Goal: Navigation & Orientation: Find specific page/section

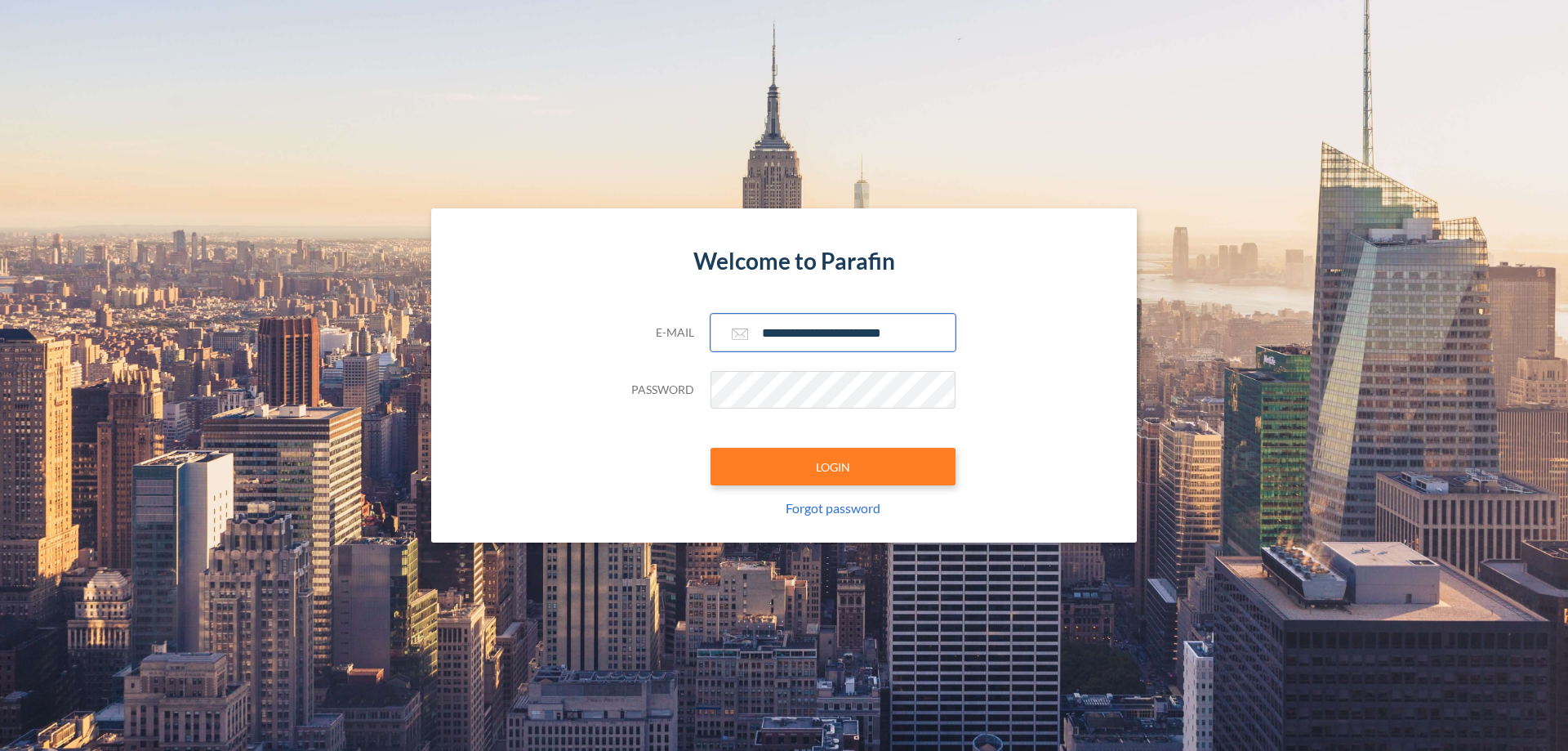
type input "**********"
click at [834, 467] on button "LOGIN" at bounding box center [833, 467] width 245 height 38
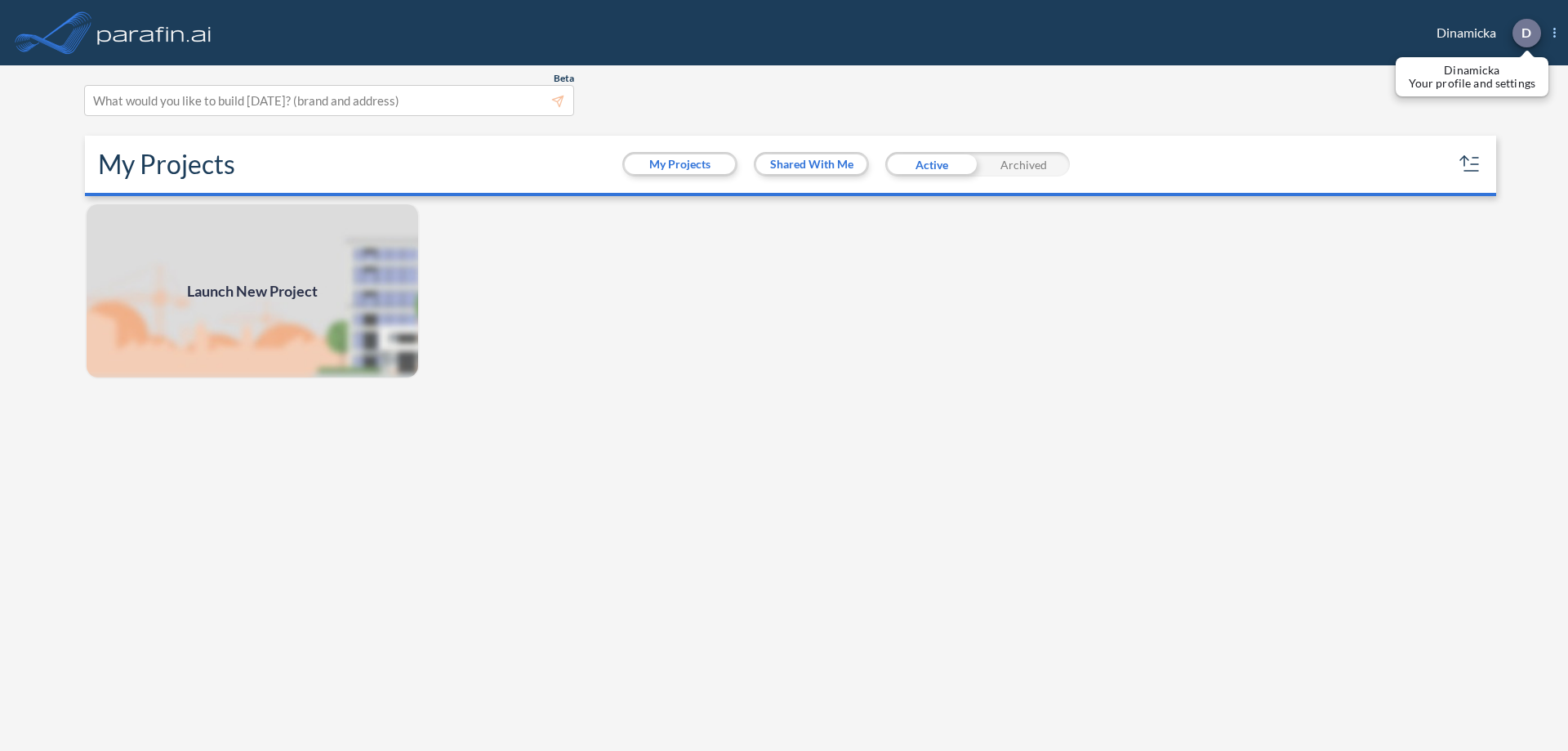
click at [1526, 33] on p "D" at bounding box center [1526, 32] width 9 height 15
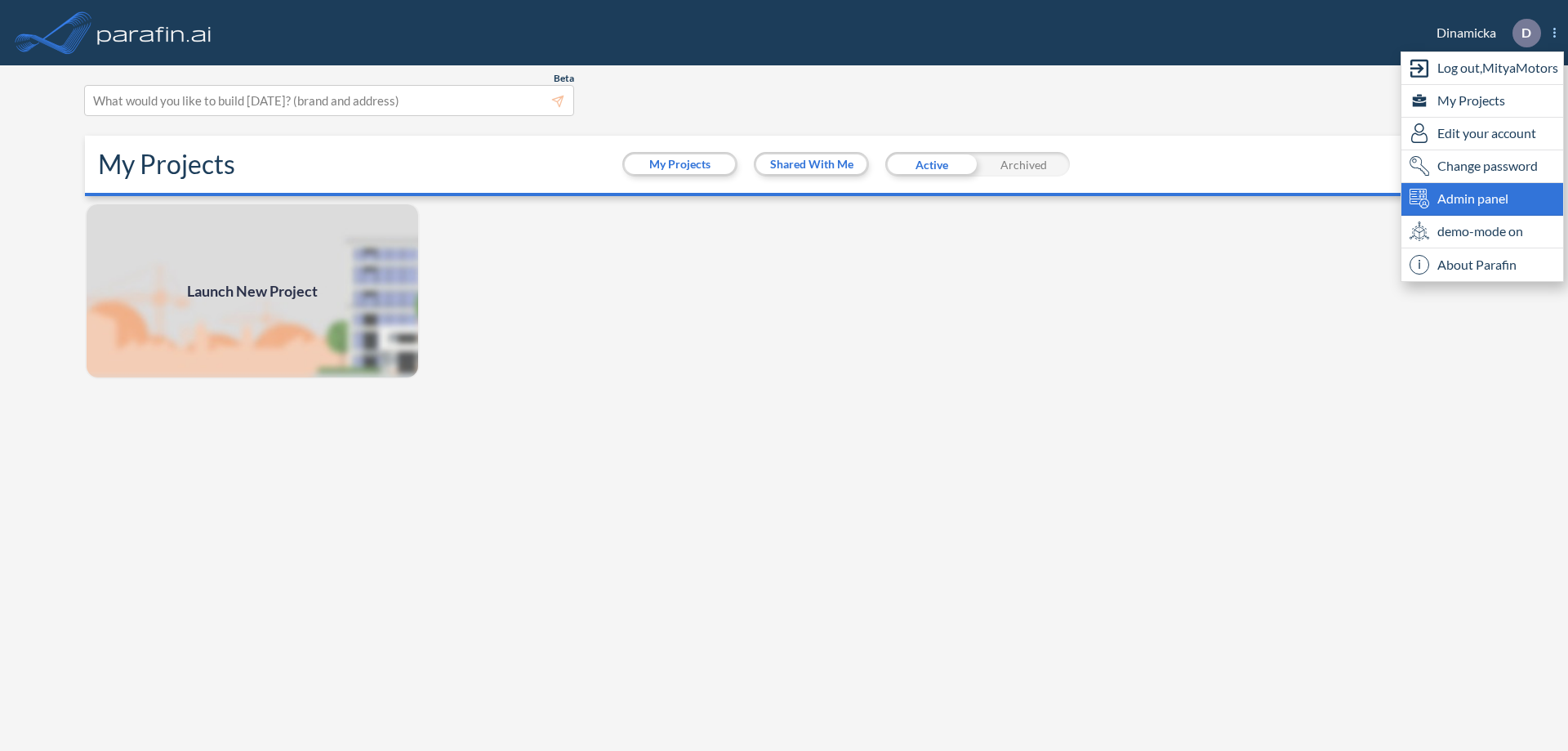
click at [1483, 199] on span "Admin panel" at bounding box center [1473, 198] width 71 height 20
